Goal: Transaction & Acquisition: Book appointment/travel/reservation

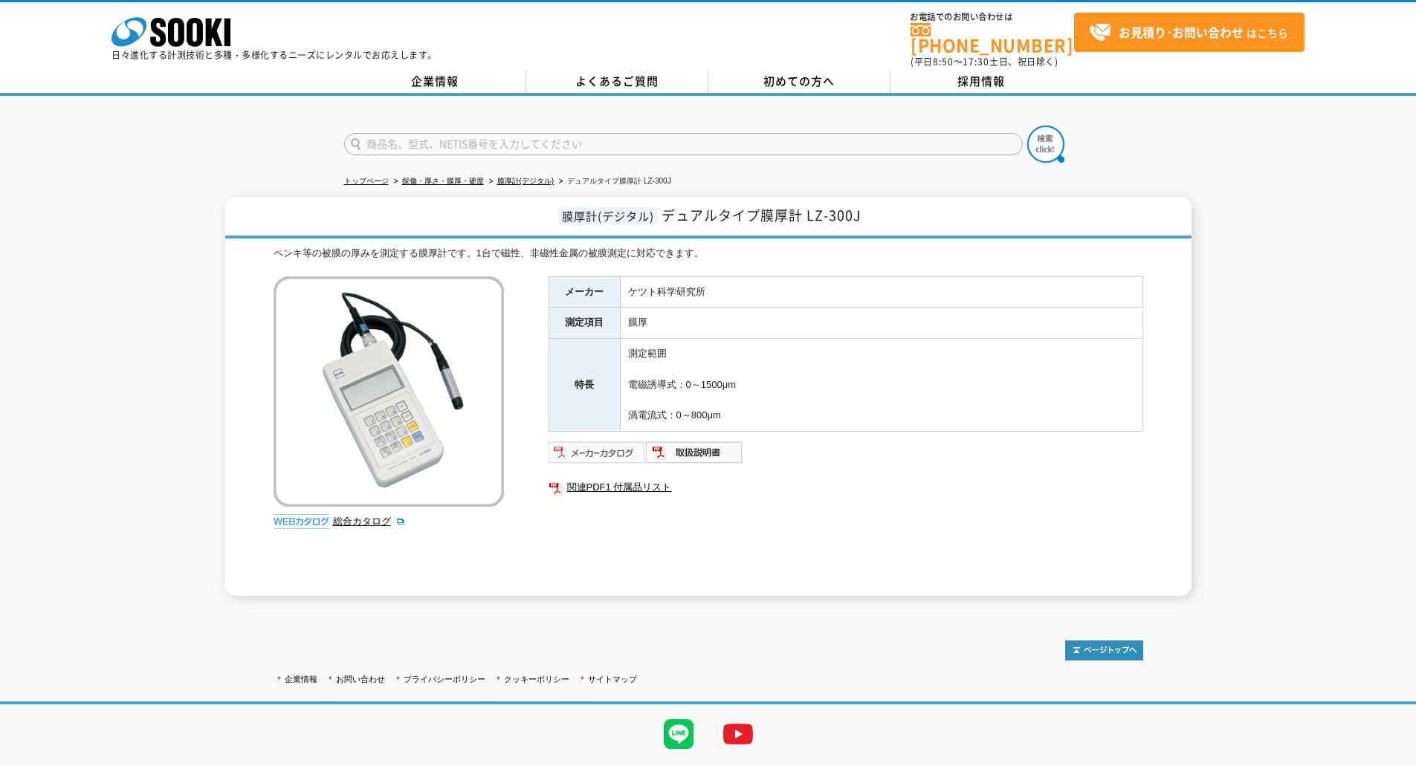
click at [606, 447] on img at bounding box center [597, 453] width 97 height 24
click at [695, 441] on img at bounding box center [694, 453] width 97 height 24
click at [696, 441] on img at bounding box center [694, 453] width 97 height 24
